Goal: Task Accomplishment & Management: Manage account settings

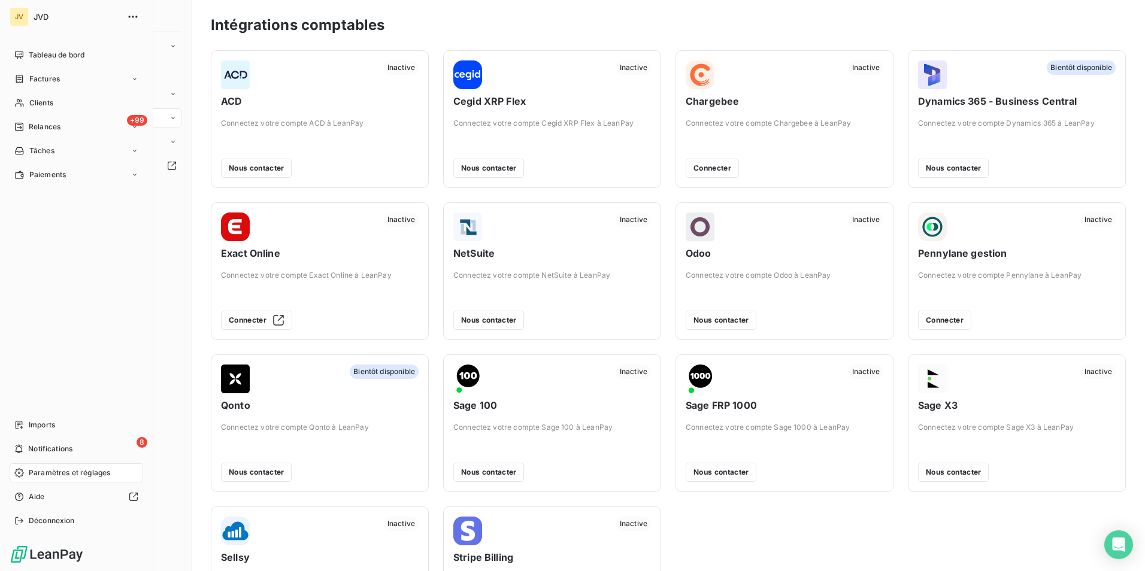
click at [65, 471] on span "Paramètres et réglages" at bounding box center [69, 473] width 81 height 11
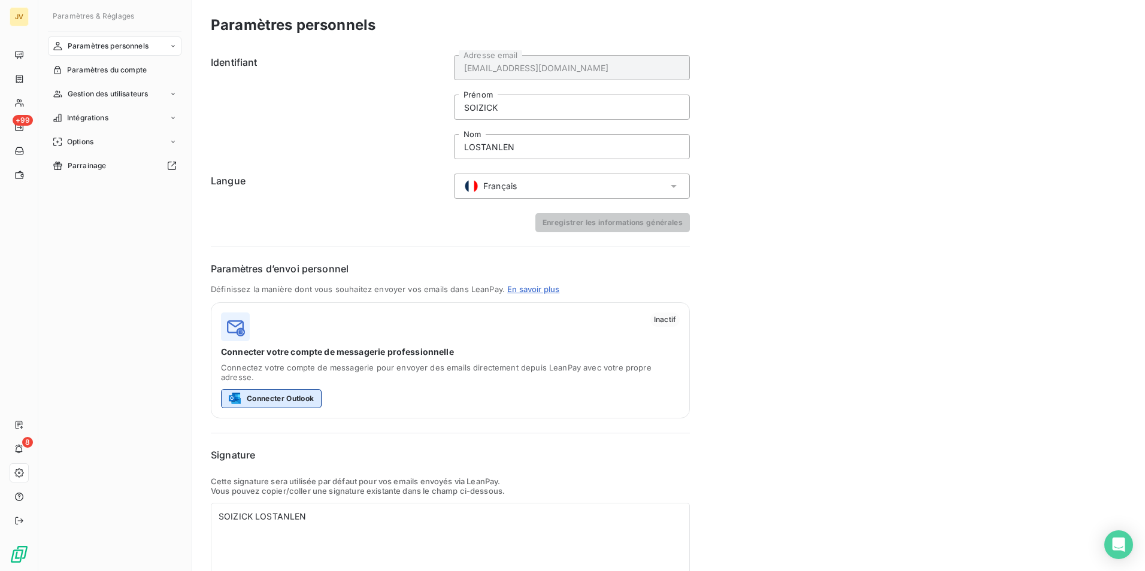
click at [276, 389] on button "Connecter Outlook" at bounding box center [271, 398] width 101 height 19
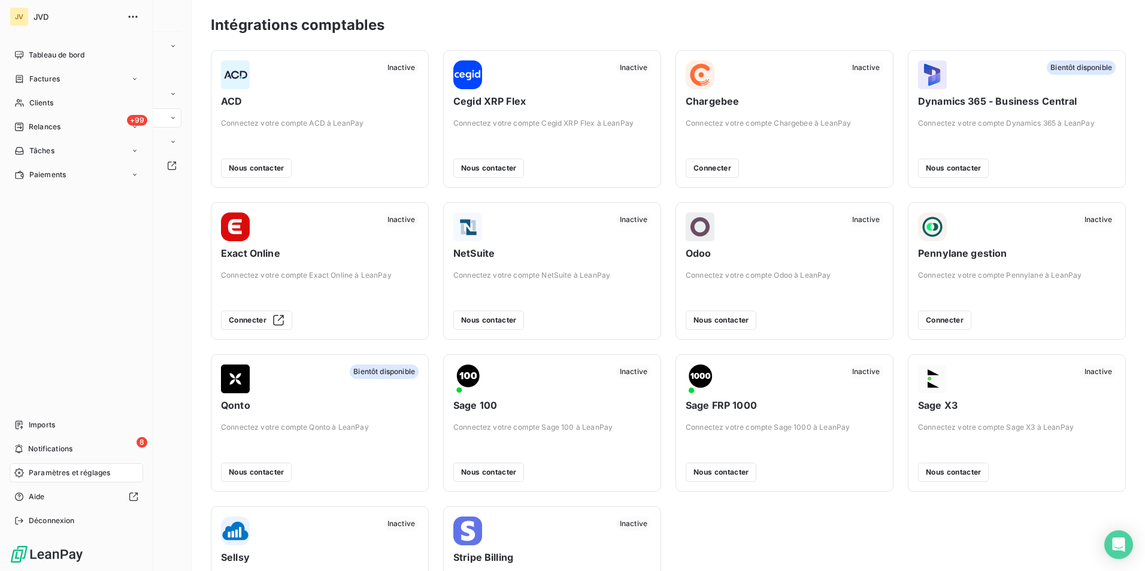
click at [52, 476] on span "Paramètres et réglages" at bounding box center [69, 473] width 81 height 11
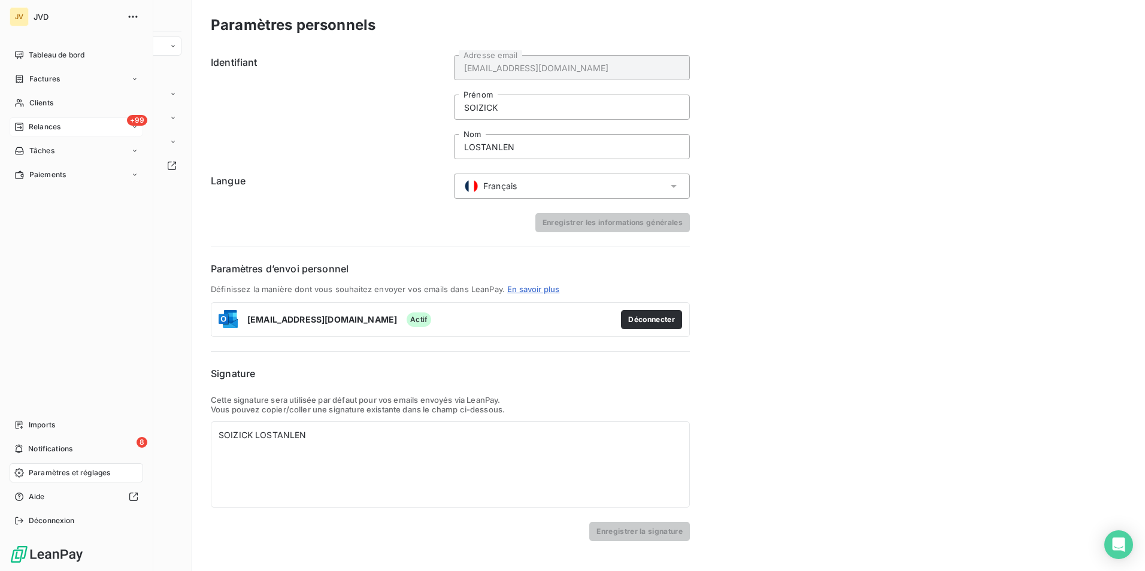
click at [48, 122] on span "Relances" at bounding box center [45, 127] width 32 height 11
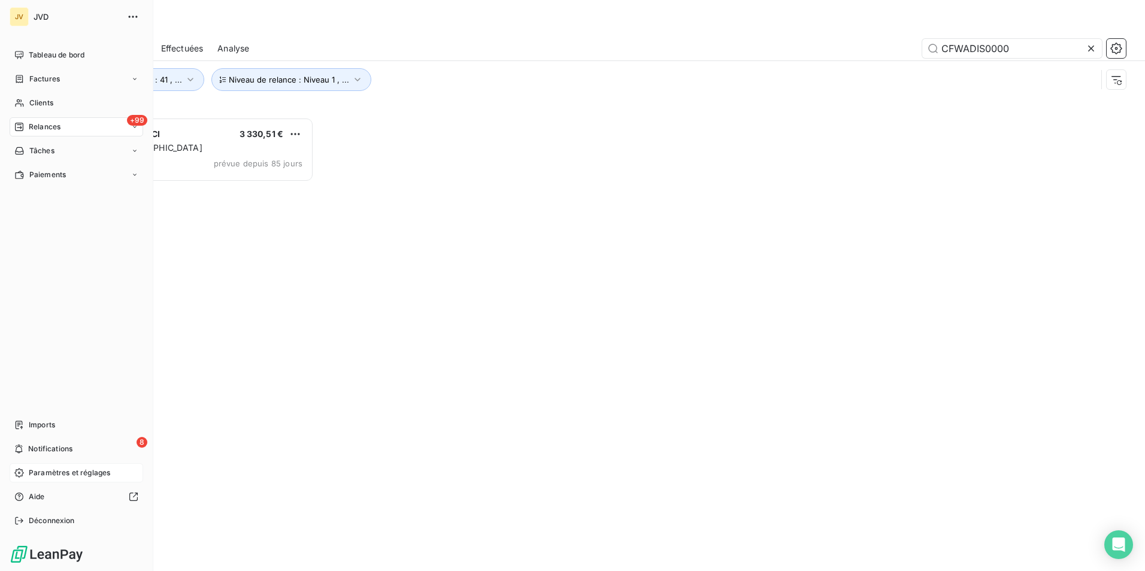
scroll to position [445, 247]
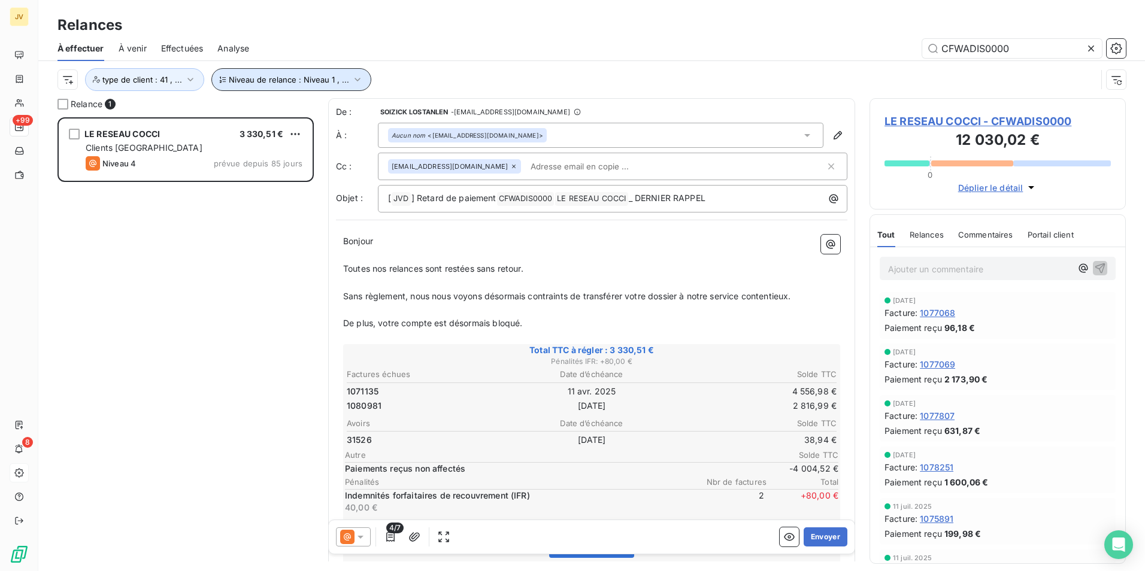
click at [344, 78] on span "Niveau de relance : Niveau 1 , ..." at bounding box center [289, 80] width 120 height 10
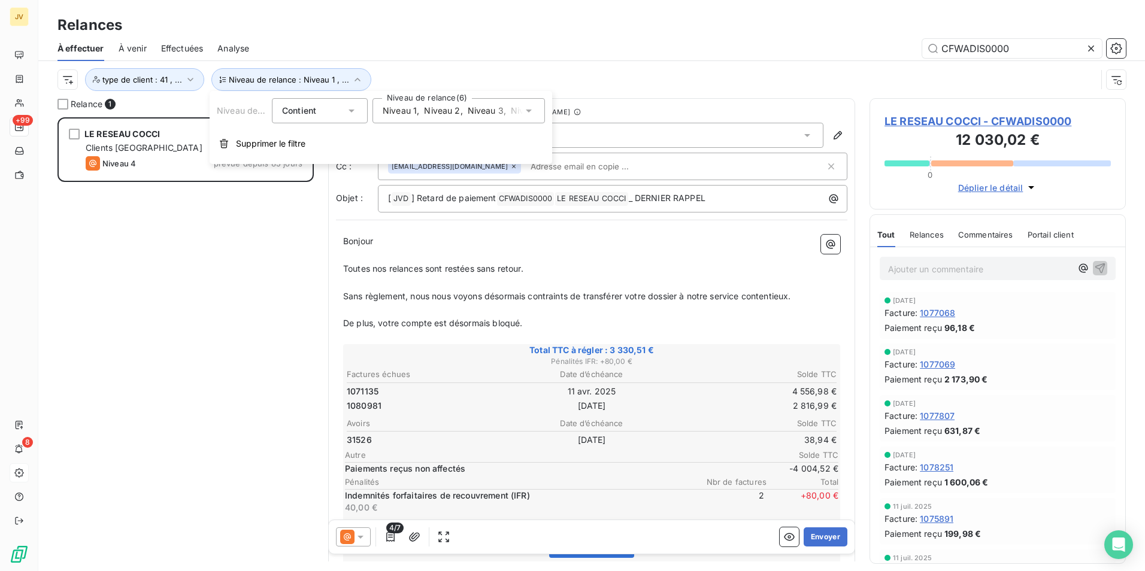
click at [530, 110] on icon at bounding box center [529, 111] width 6 height 3
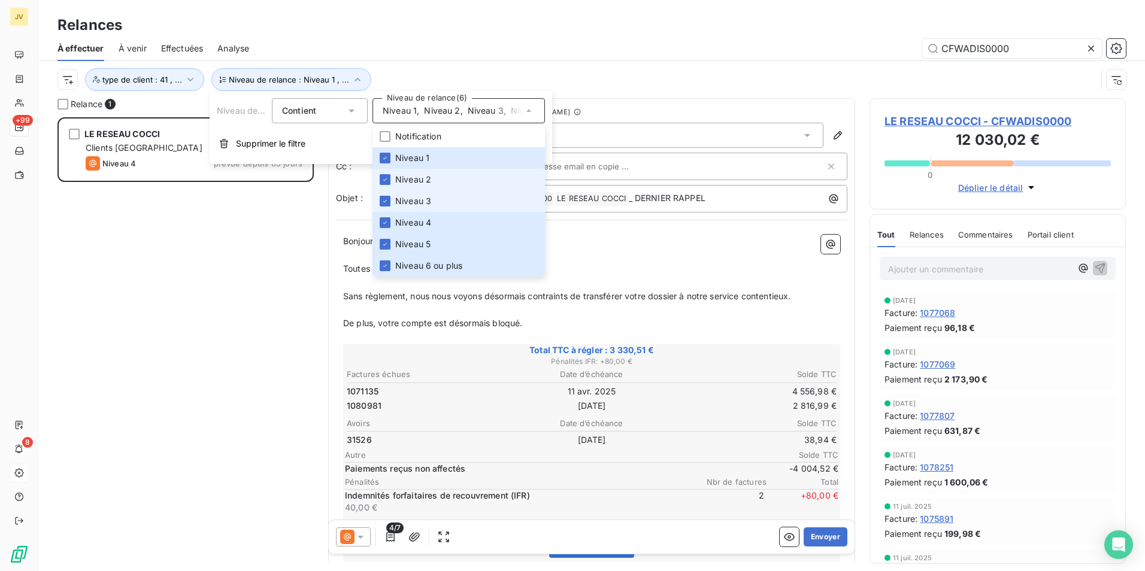
drag, startPoint x: 387, startPoint y: 173, endPoint x: 387, endPoint y: 195, distance: 22.2
click at [387, 174] on li "Niveau 2" at bounding box center [459, 180] width 172 height 22
drag, startPoint x: 387, startPoint y: 196, endPoint x: 386, endPoint y: 210, distance: 13.9
click at [387, 199] on div at bounding box center [385, 201] width 11 height 11
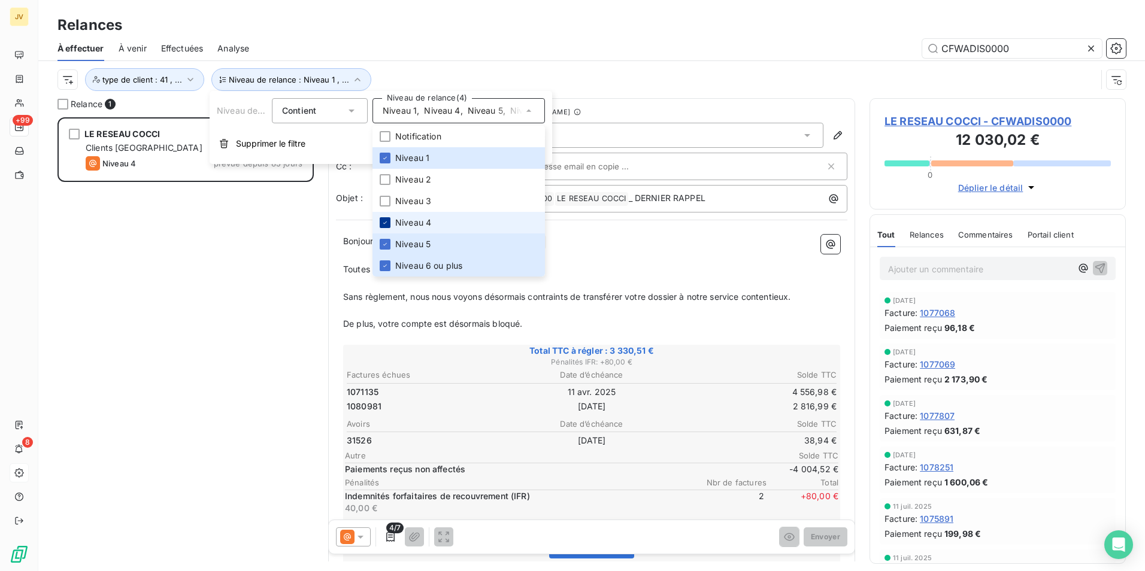
click at [385, 224] on icon at bounding box center [385, 222] width 7 height 7
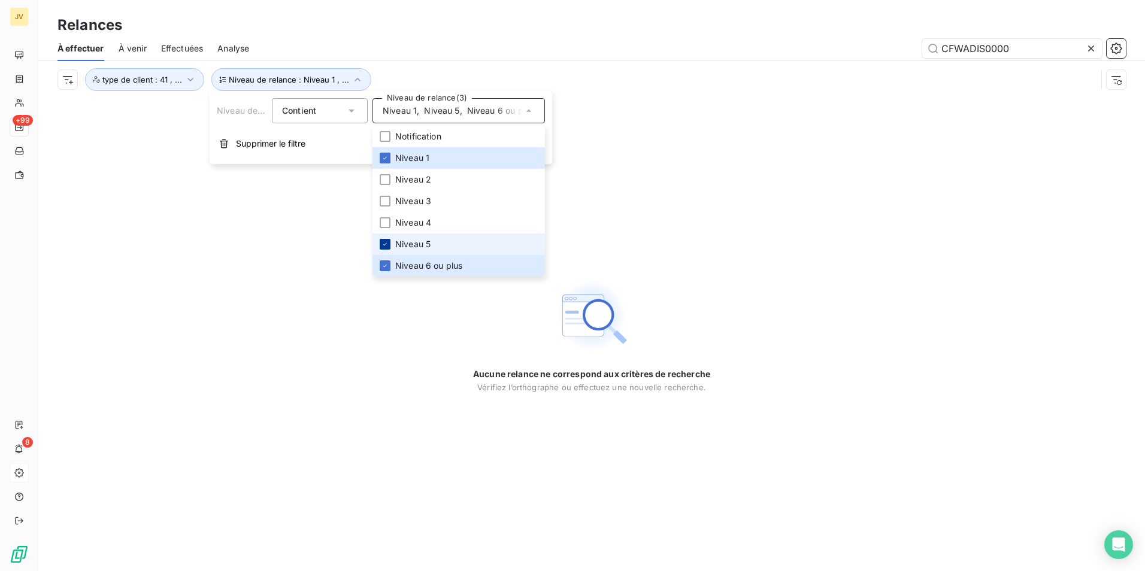
click at [385, 249] on div at bounding box center [385, 244] width 11 height 11
click at [384, 268] on icon at bounding box center [385, 265] width 7 height 7
click at [677, 102] on div "Aucune relance ne correspond aux critères de recherche Vérifiez l’orthographe o…" at bounding box center [591, 334] width 1107 height 473
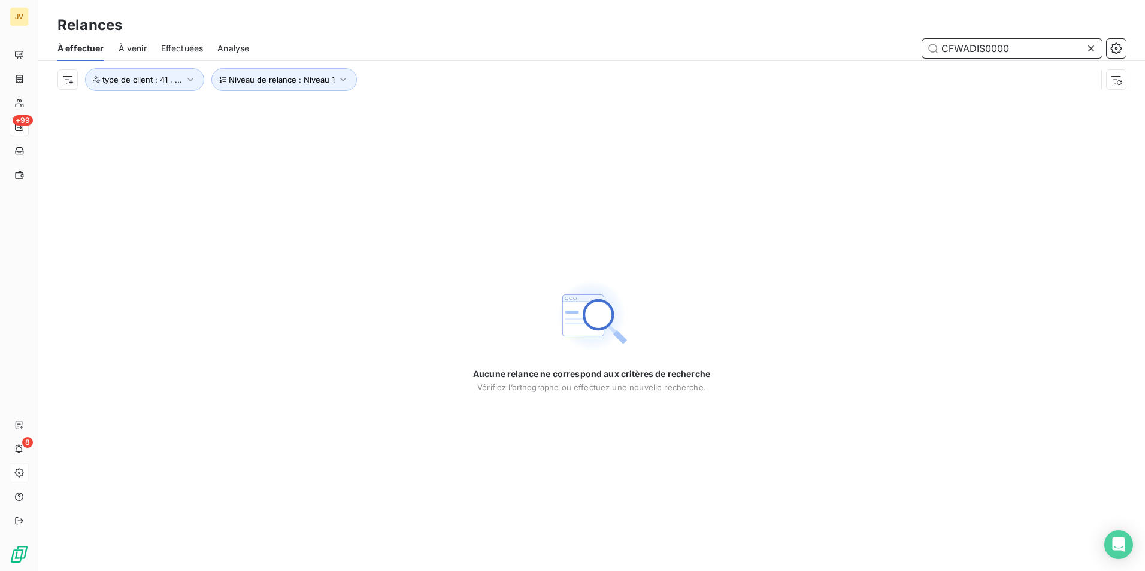
drag, startPoint x: 953, startPoint y: 51, endPoint x: 461, endPoint y: 52, distance: 492.9
click at [509, 49] on div "CFWADIS0000" at bounding box center [695, 48] width 862 height 19
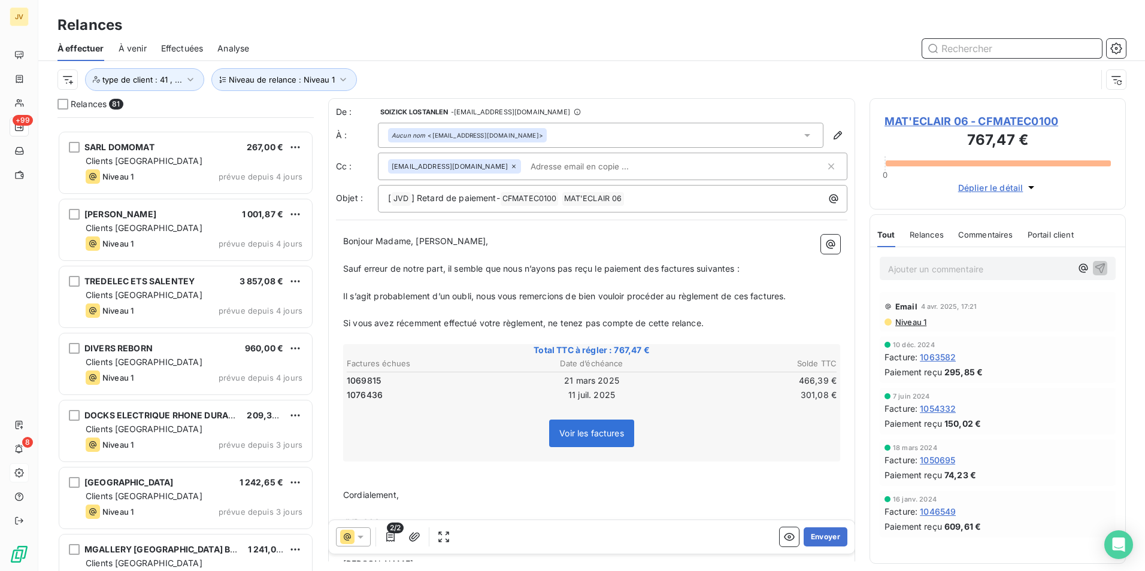
scroll to position [4980, 0]
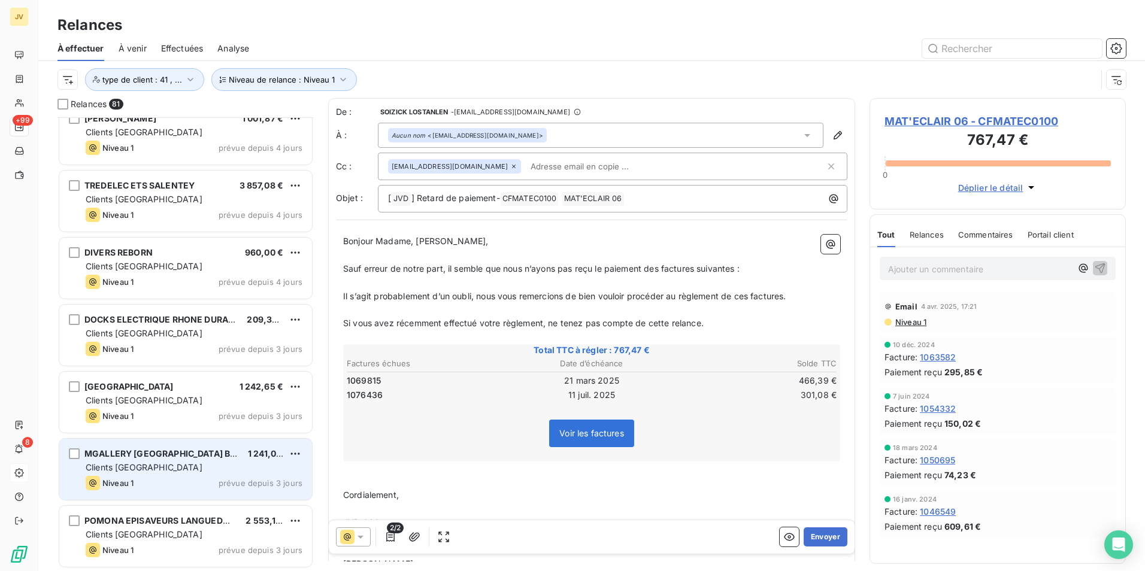
click at [165, 461] on div "MGALLERY MARSEILLE BEAUVAU 1 241,02 € Clients France Niveau 1 prévue depuis 3 j…" at bounding box center [185, 469] width 253 height 61
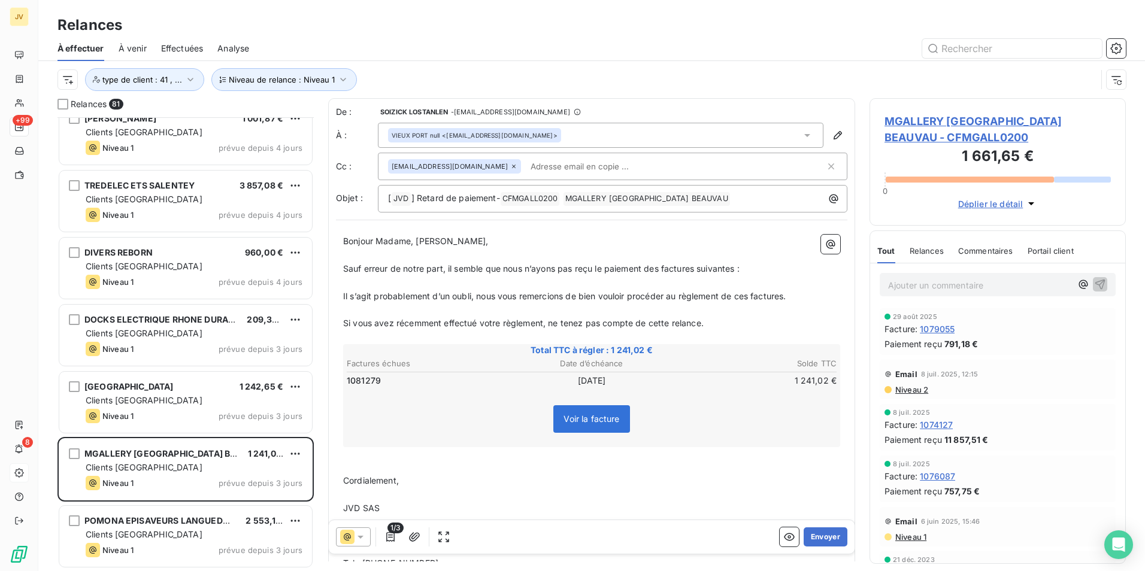
click at [924, 249] on span "Relances" at bounding box center [927, 251] width 34 height 10
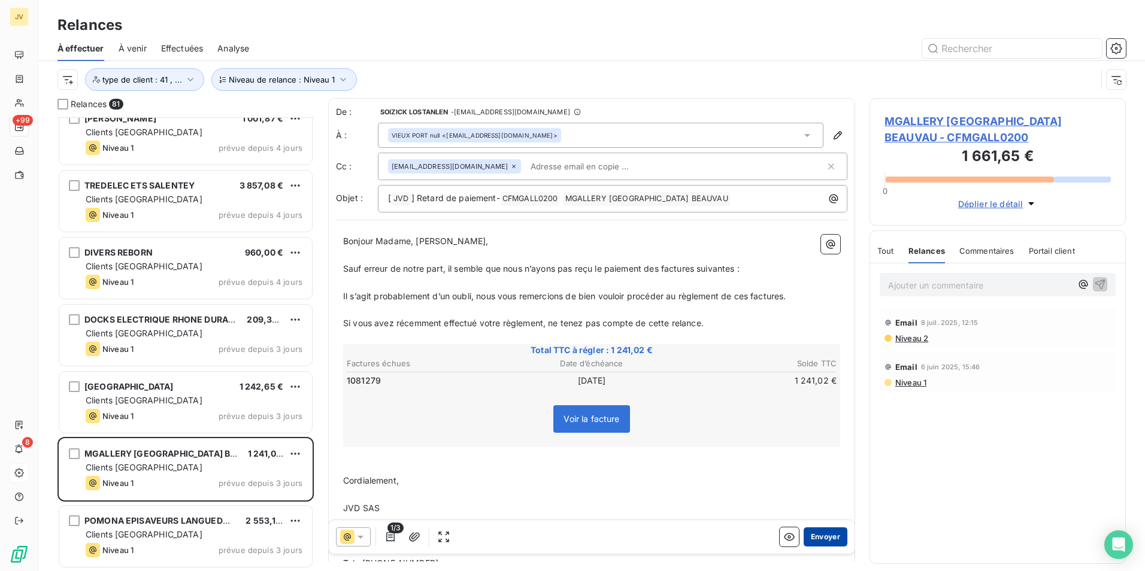
click at [816, 533] on button "Envoyer" at bounding box center [826, 537] width 44 height 19
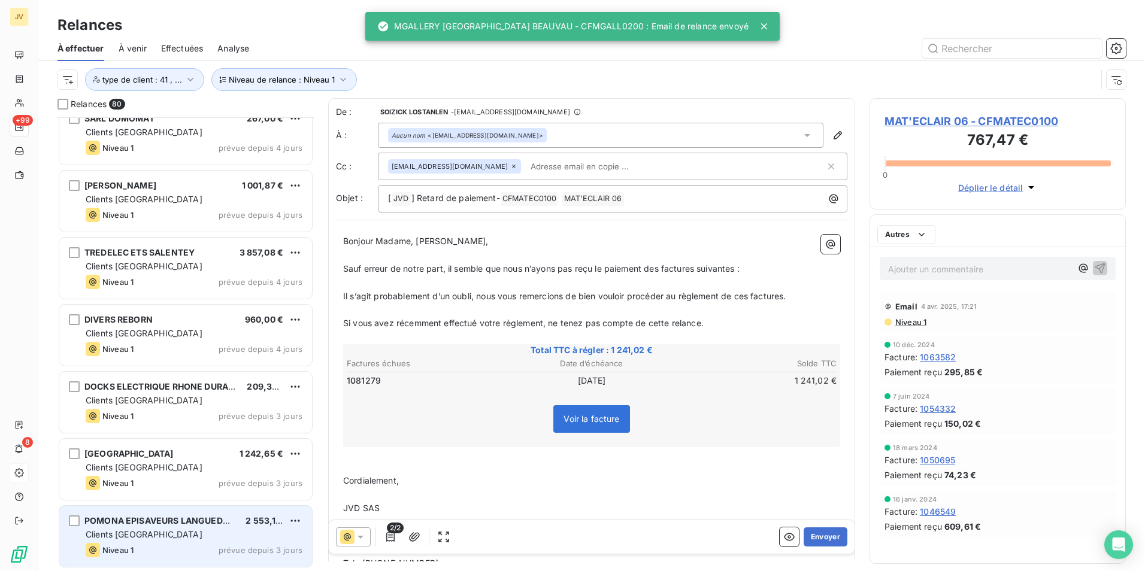
scroll to position [4912, 0]
